Goal: Transaction & Acquisition: Purchase product/service

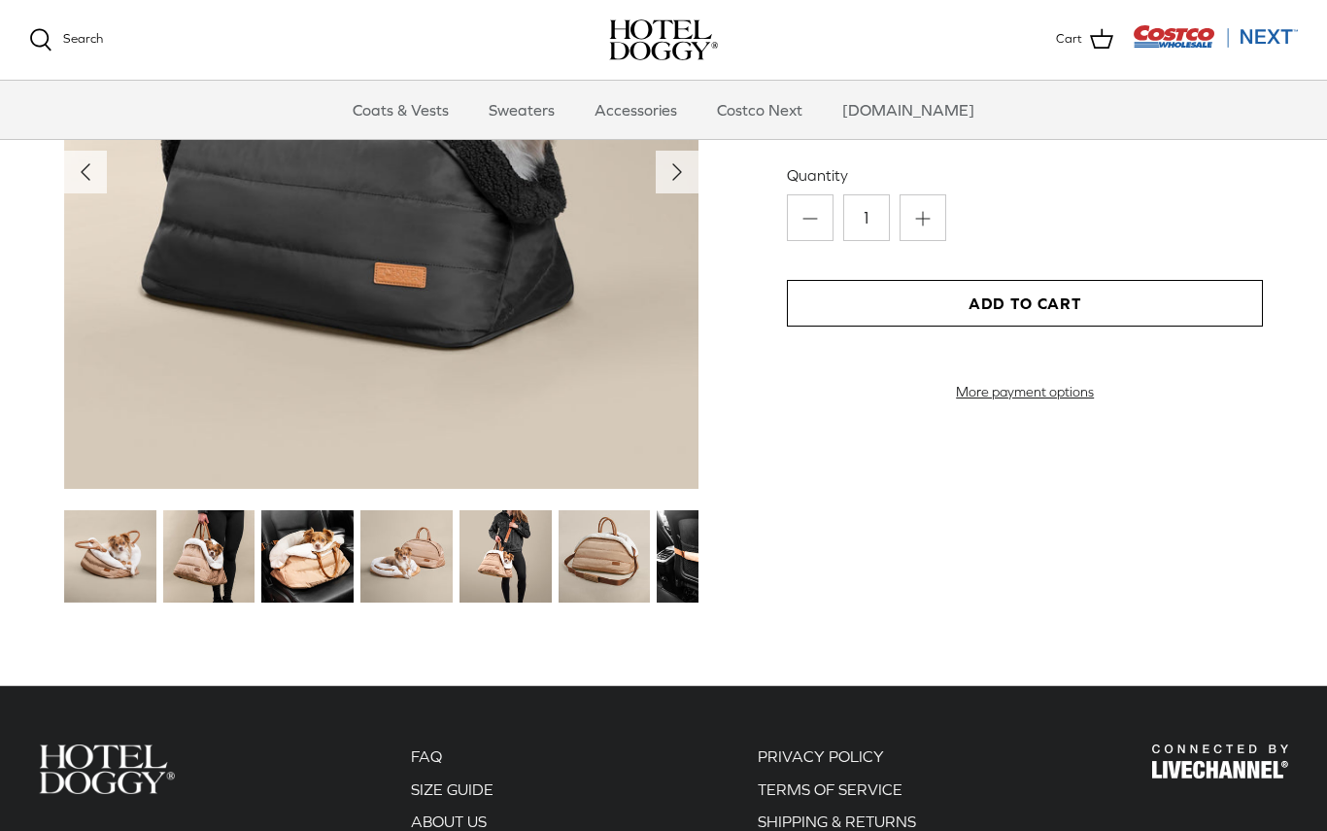
scroll to position [1947, 0]
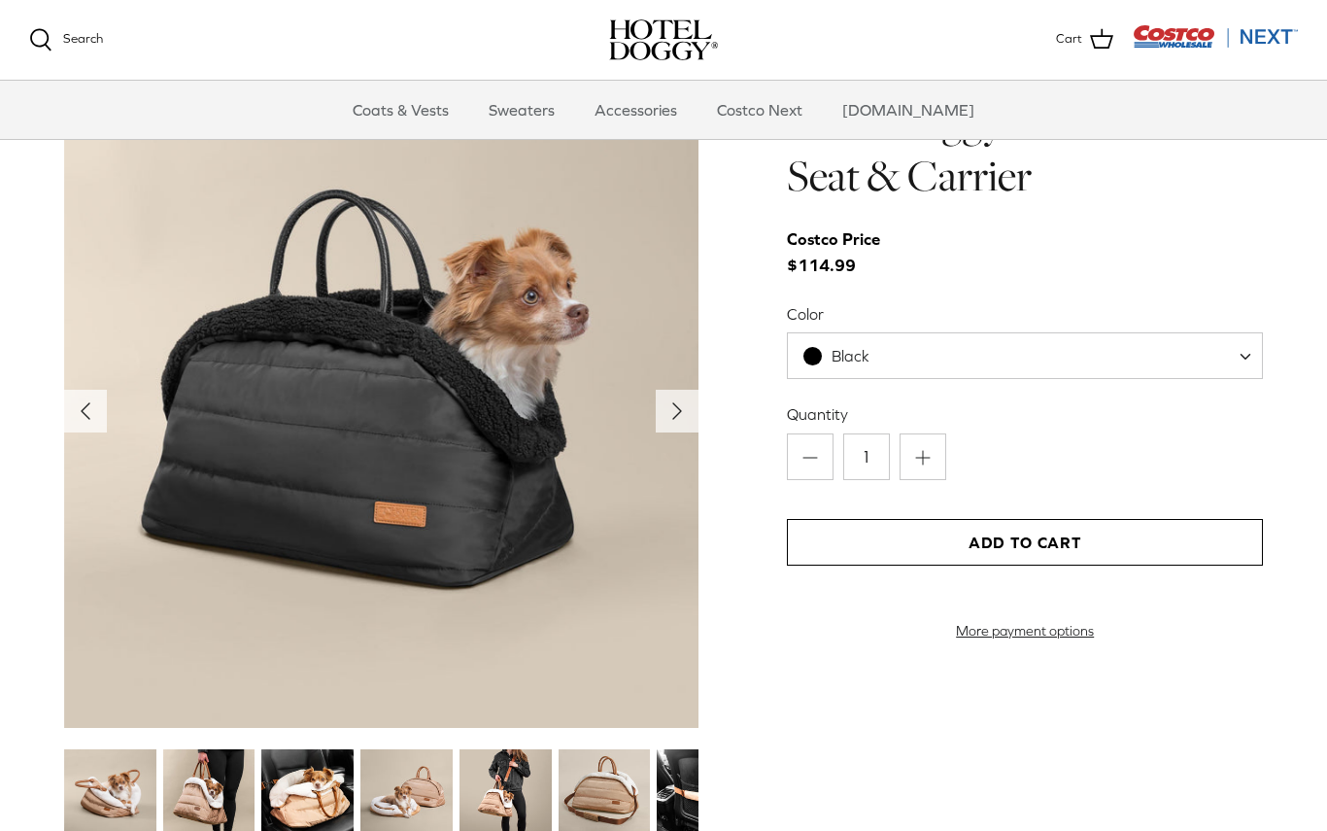
click at [306, 815] on img at bounding box center [307, 795] width 92 height 92
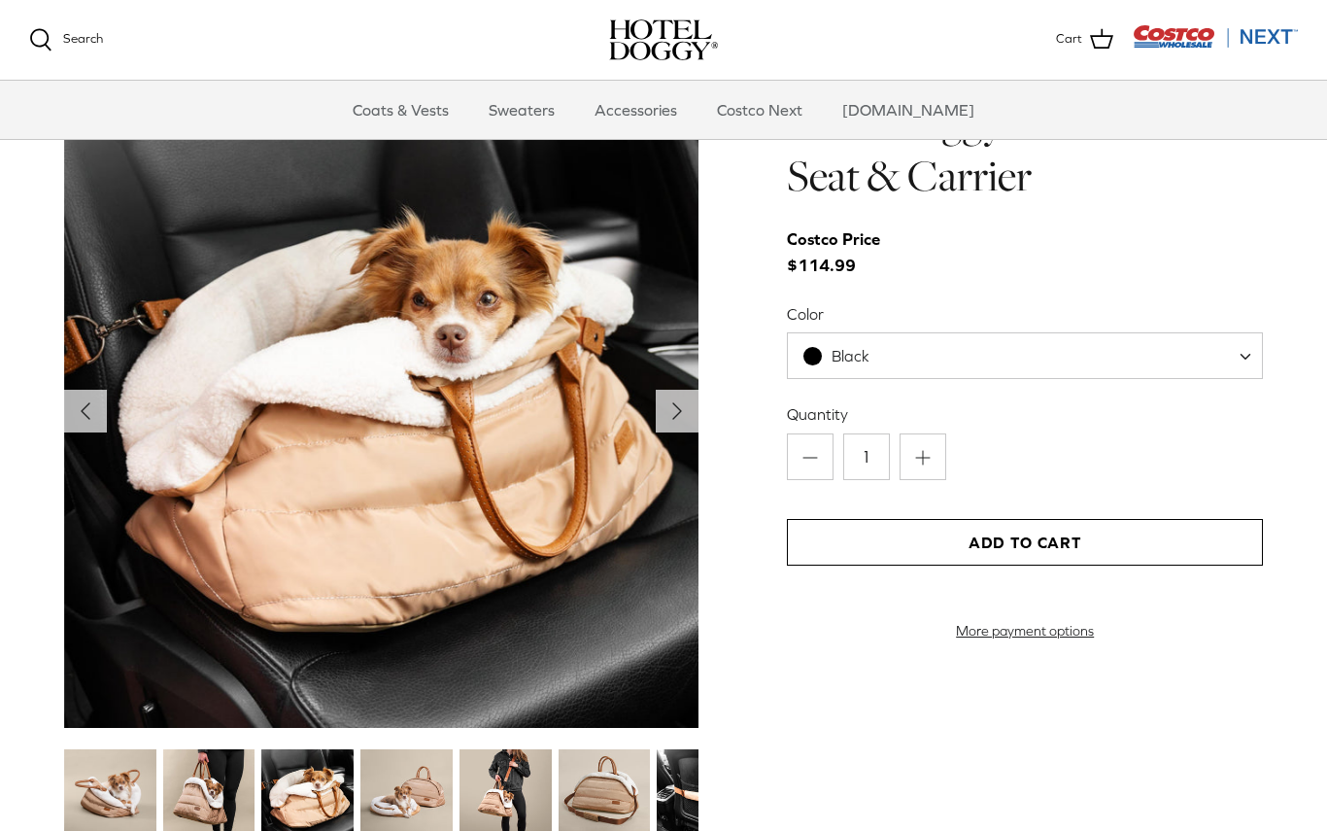
click at [200, 784] on img at bounding box center [209, 795] width 92 height 92
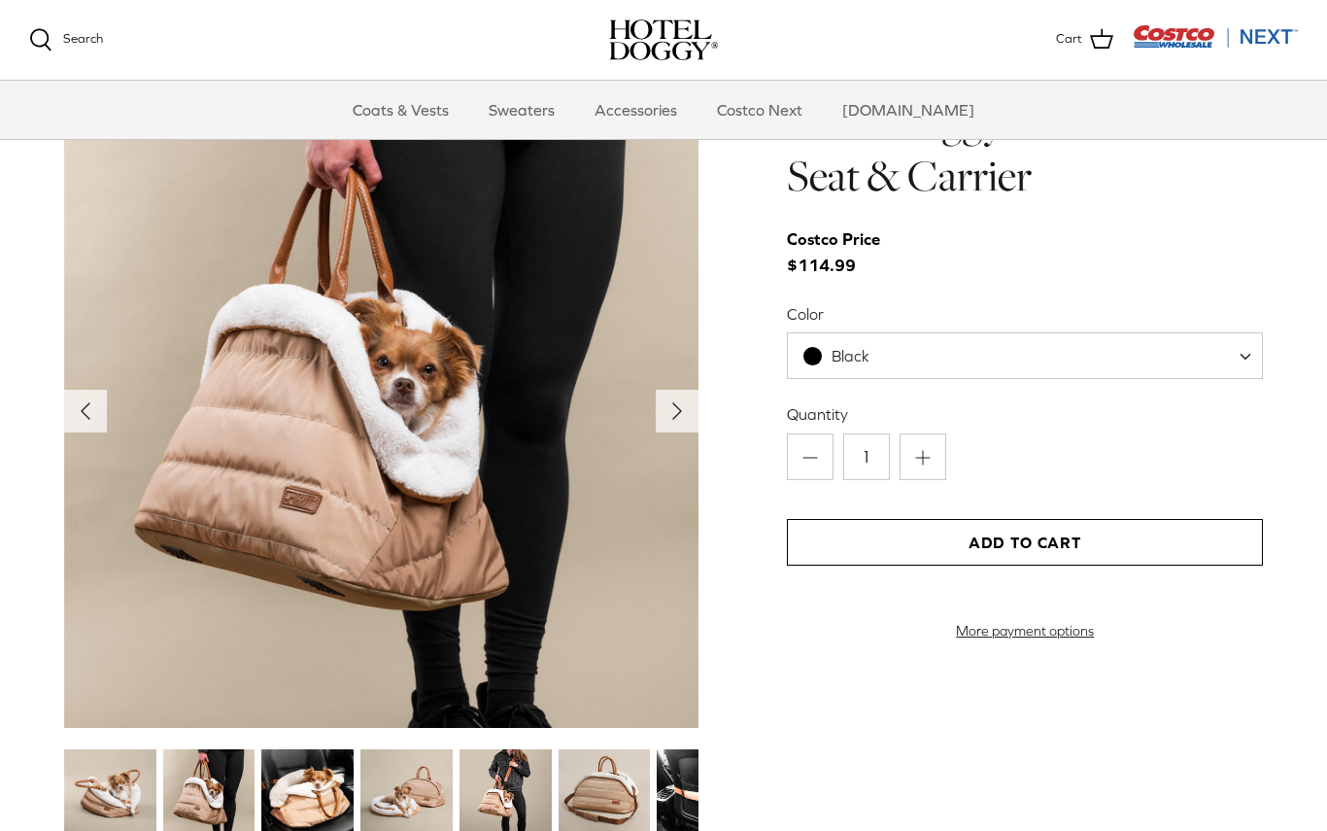
click at [453, 795] on img at bounding box center [406, 795] width 92 height 92
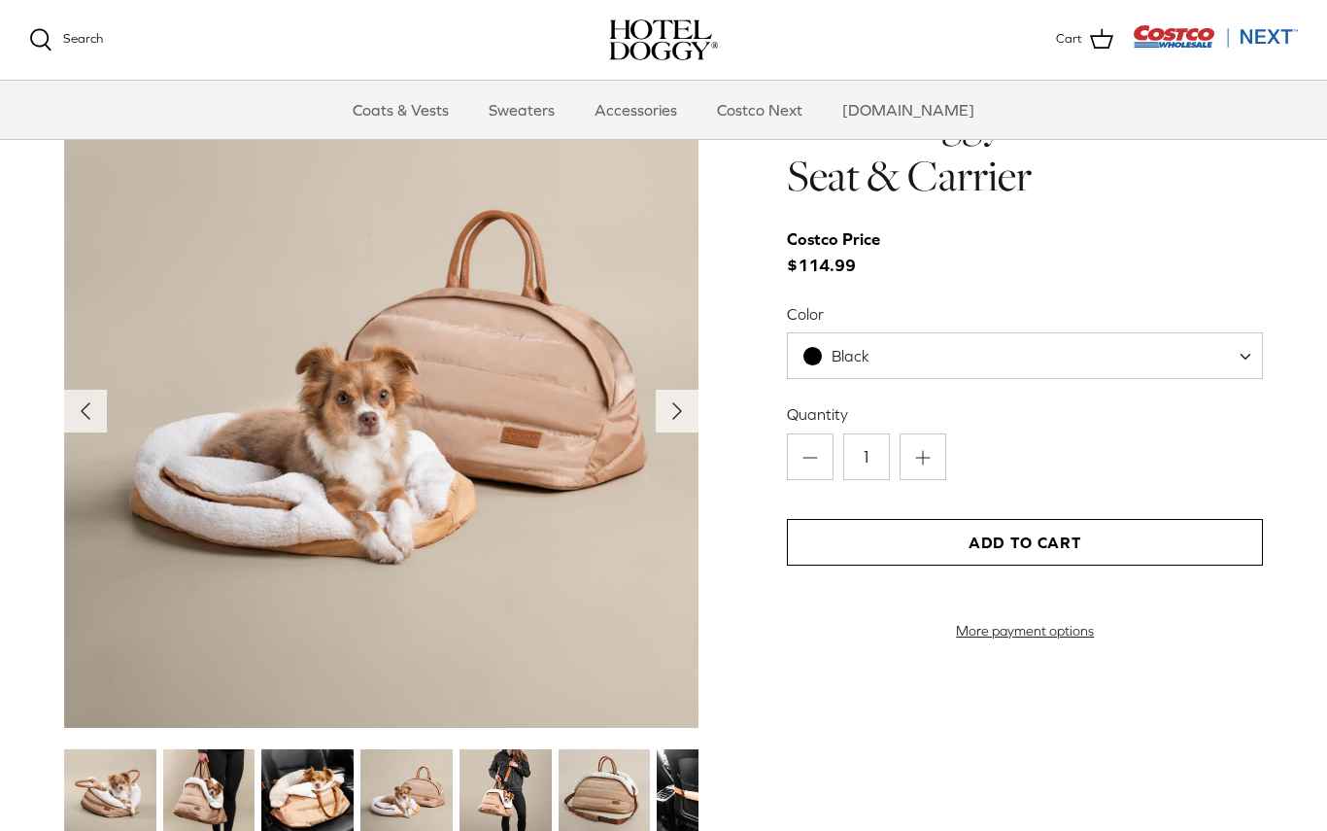
click at [520, 809] on img at bounding box center [506, 795] width 92 height 92
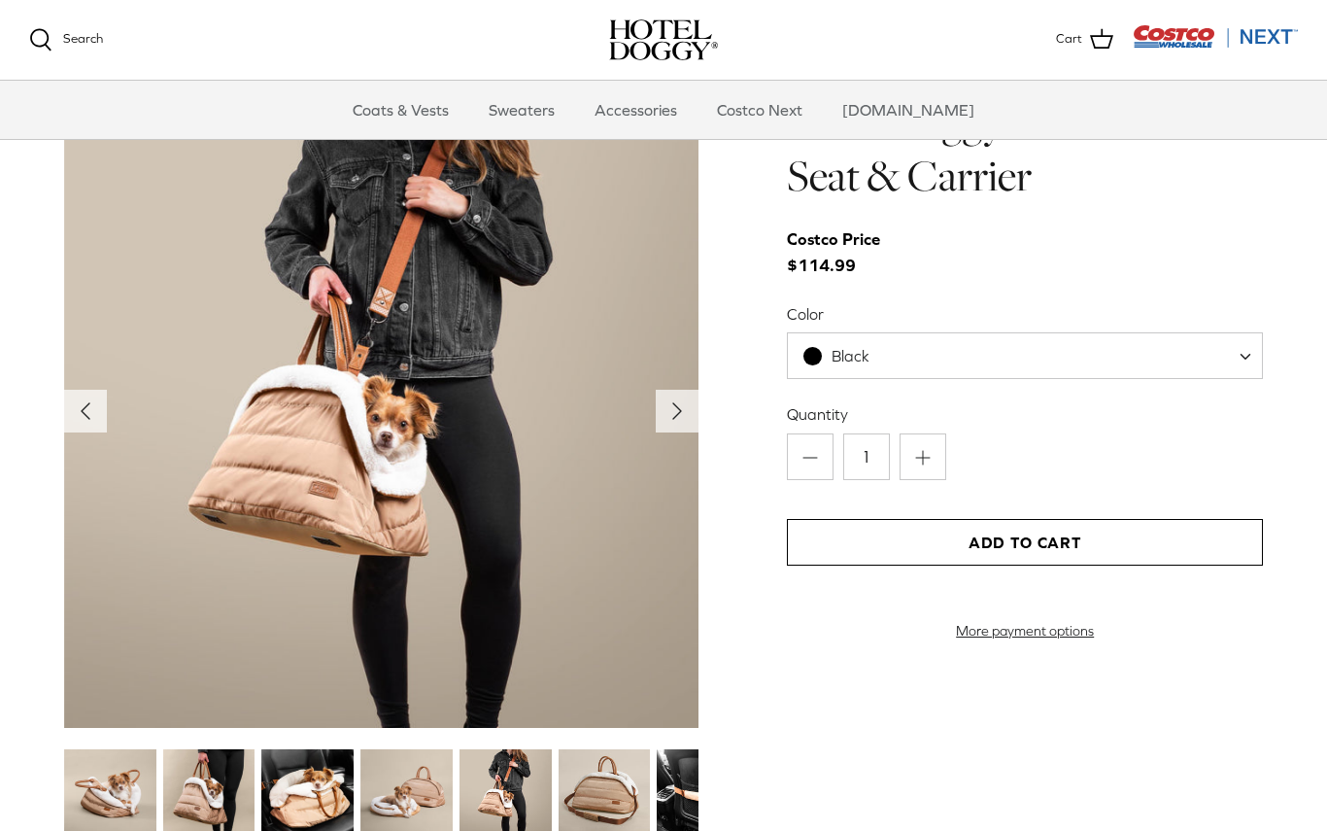
click at [627, 786] on img at bounding box center [605, 795] width 92 height 92
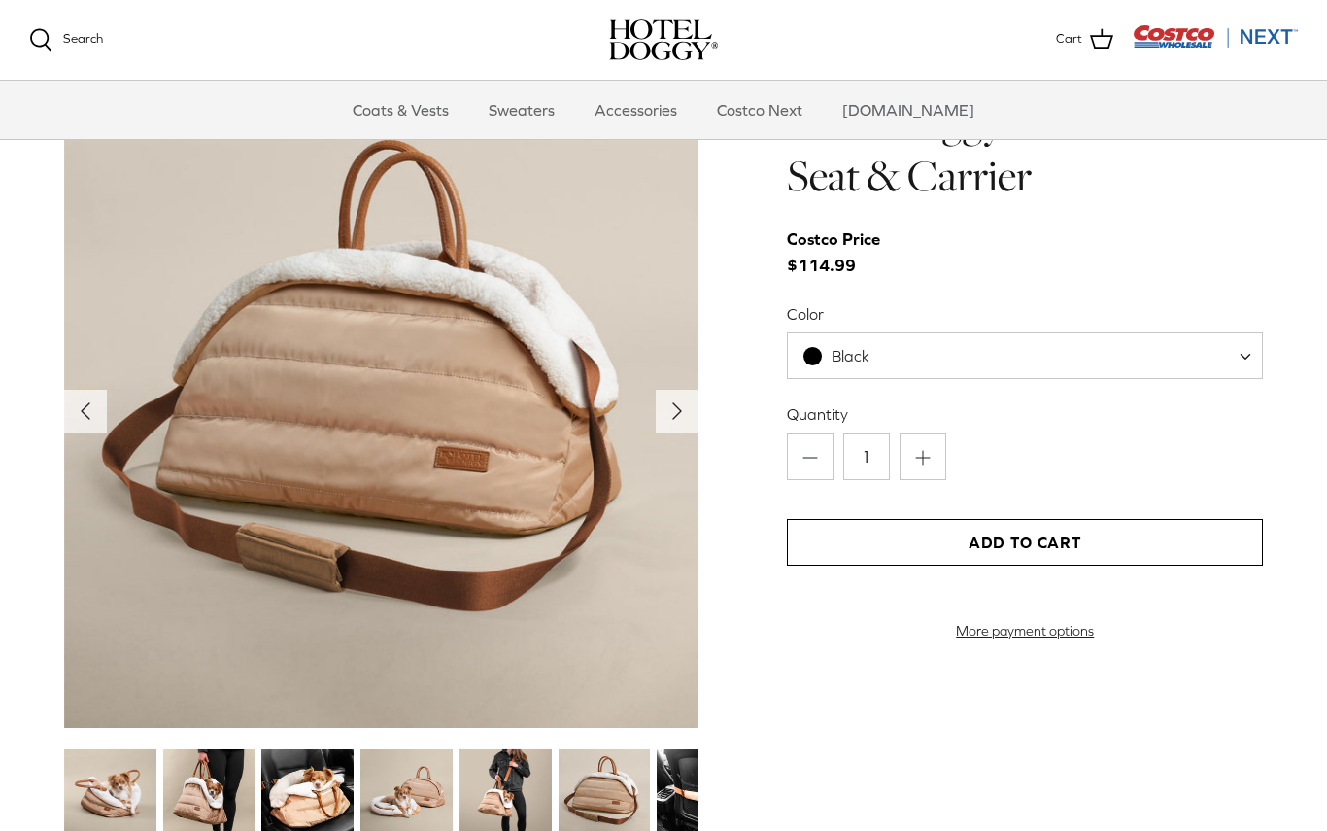
click at [592, 757] on img at bounding box center [605, 795] width 92 height 92
click at [493, 807] on img at bounding box center [506, 795] width 92 height 92
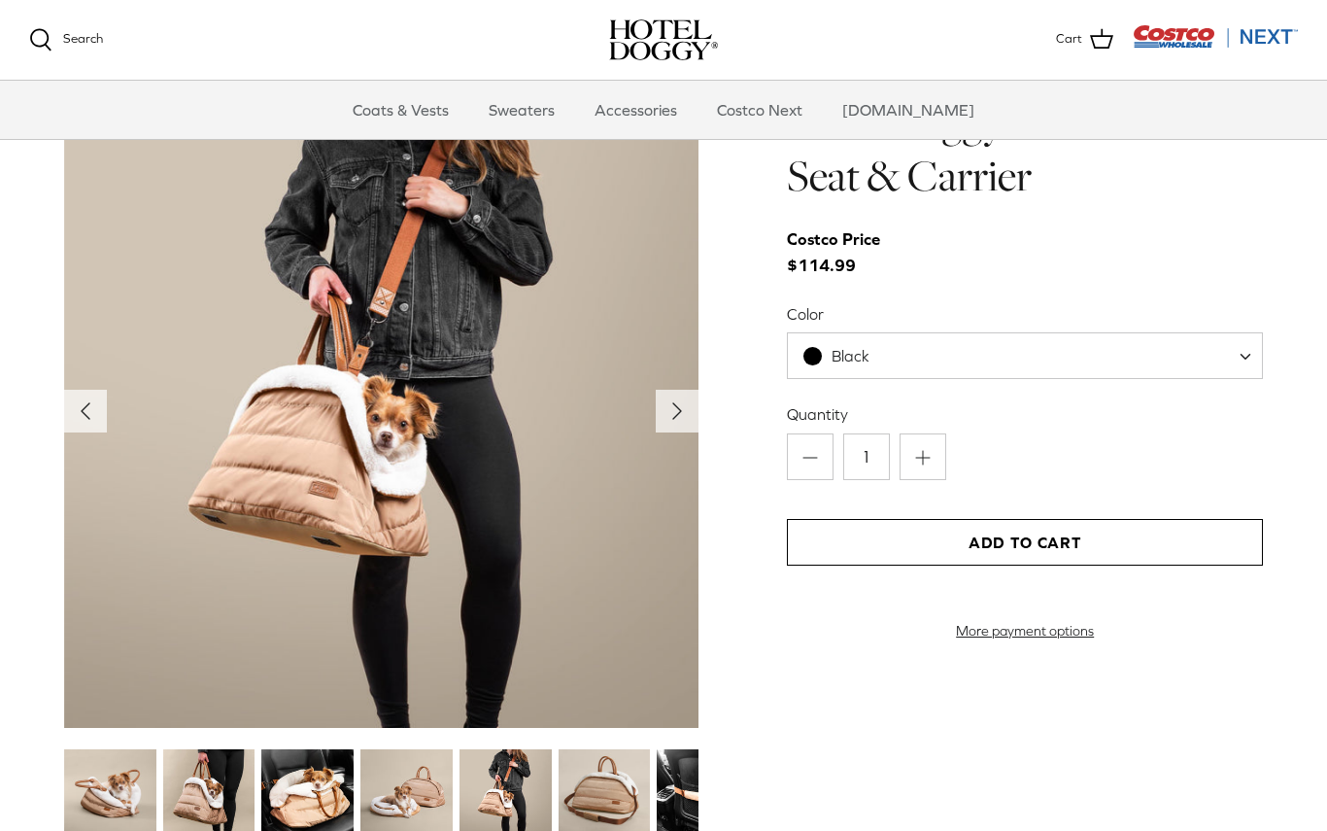
click at [650, 796] on img at bounding box center [605, 795] width 92 height 92
click at [121, 776] on img at bounding box center [110, 795] width 92 height 92
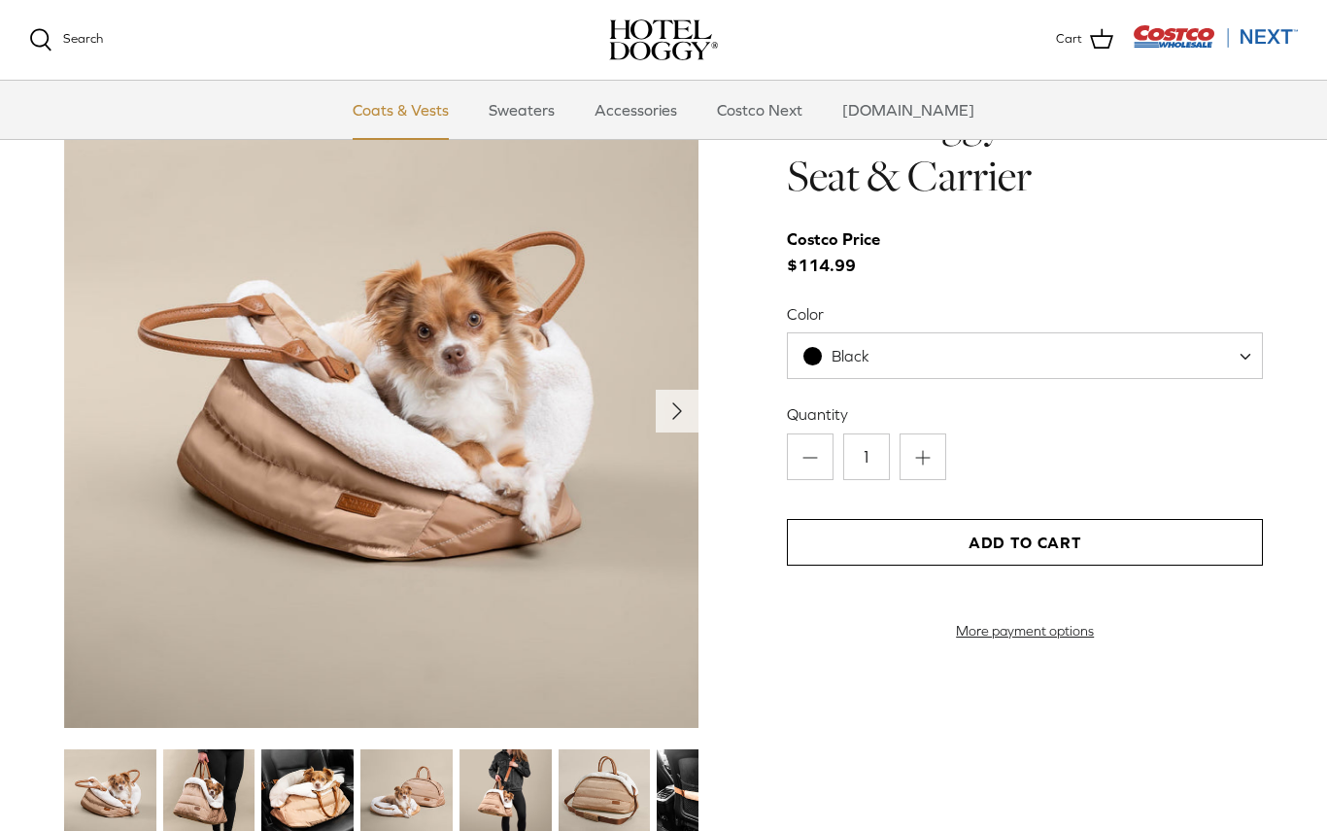
click at [397, 130] on link "Coats & Vests" at bounding box center [400, 110] width 131 height 58
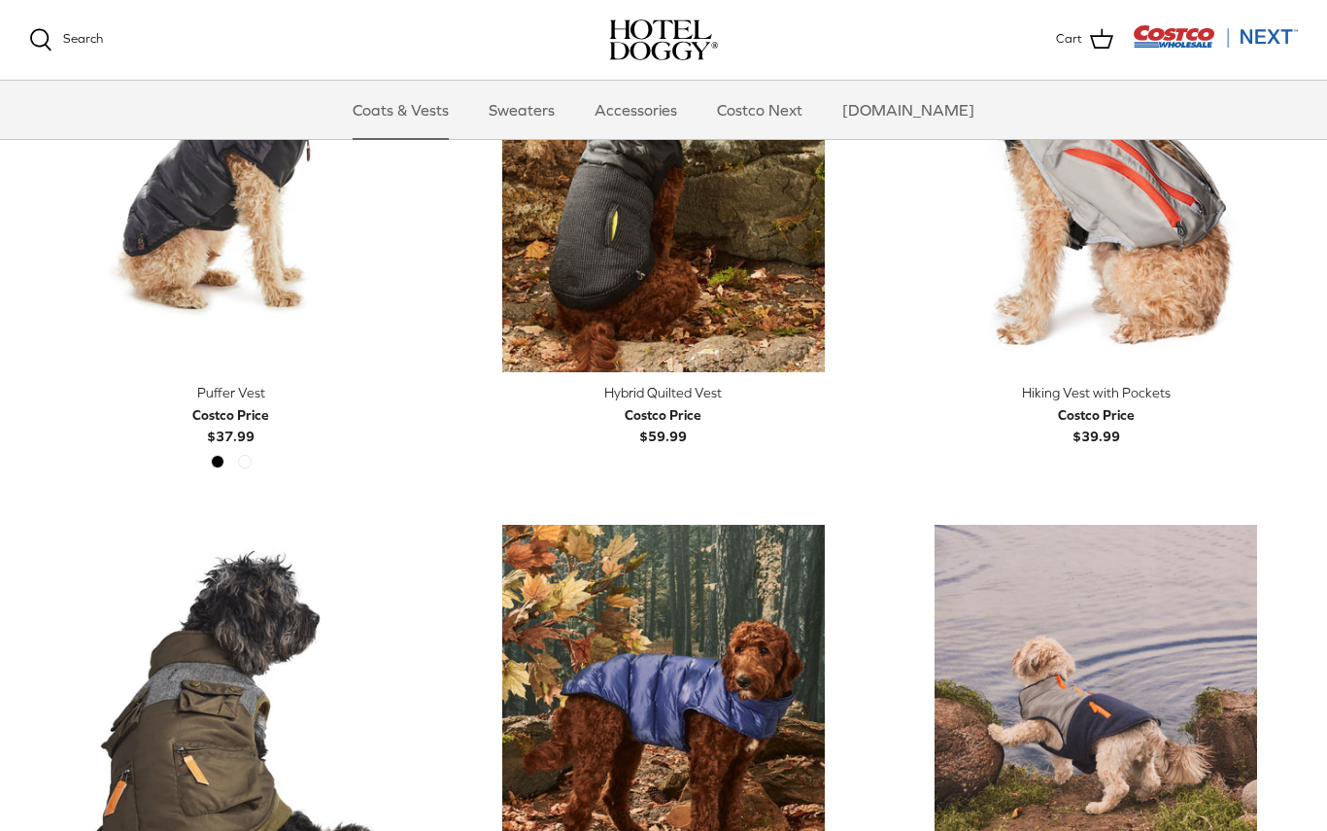
scroll to position [3388, 0]
